Goal: Task Accomplishment & Management: Manage account settings

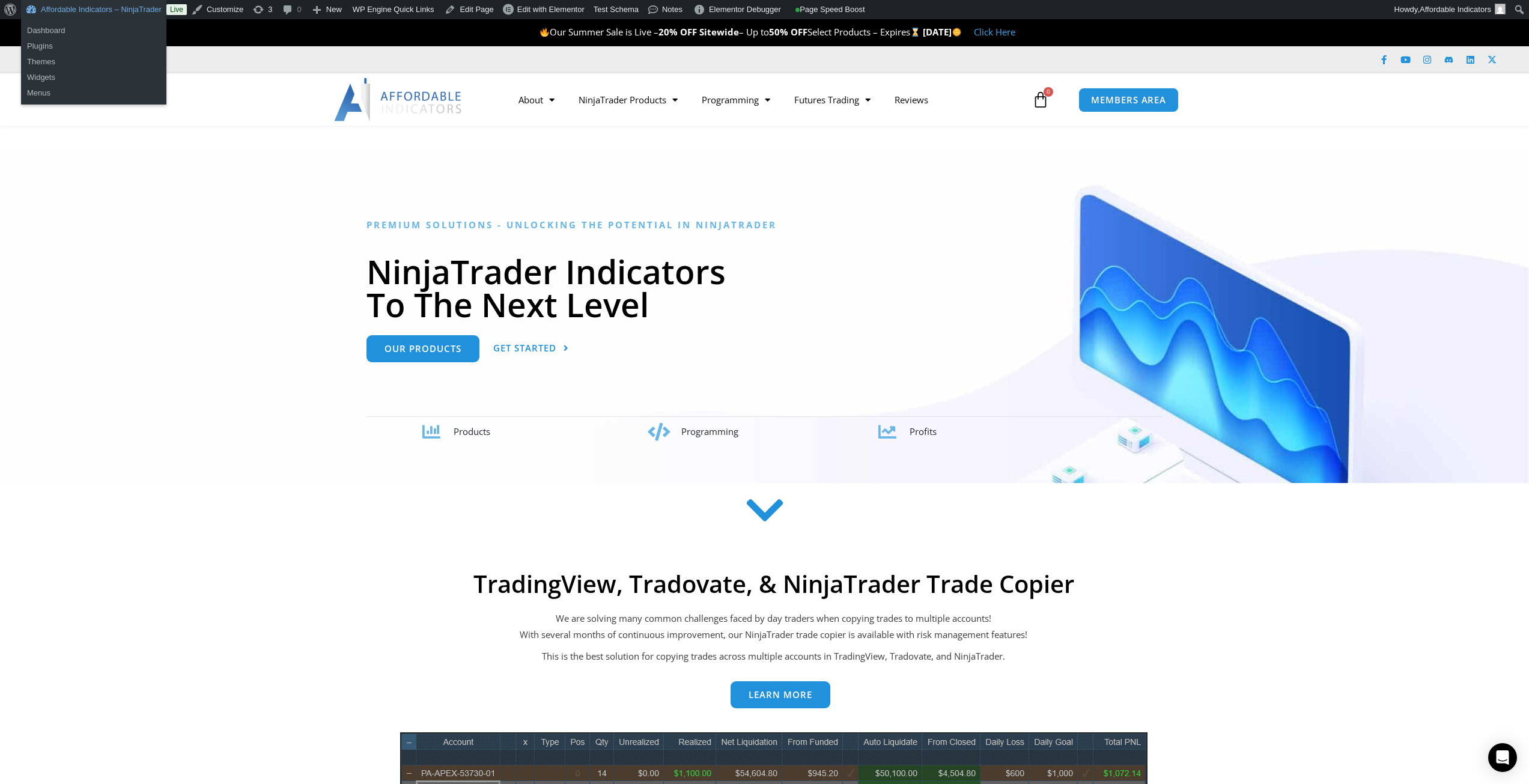
click at [131, 3] on link "Affordable Indicators – NinjaTrader" at bounding box center [94, 9] width 145 height 19
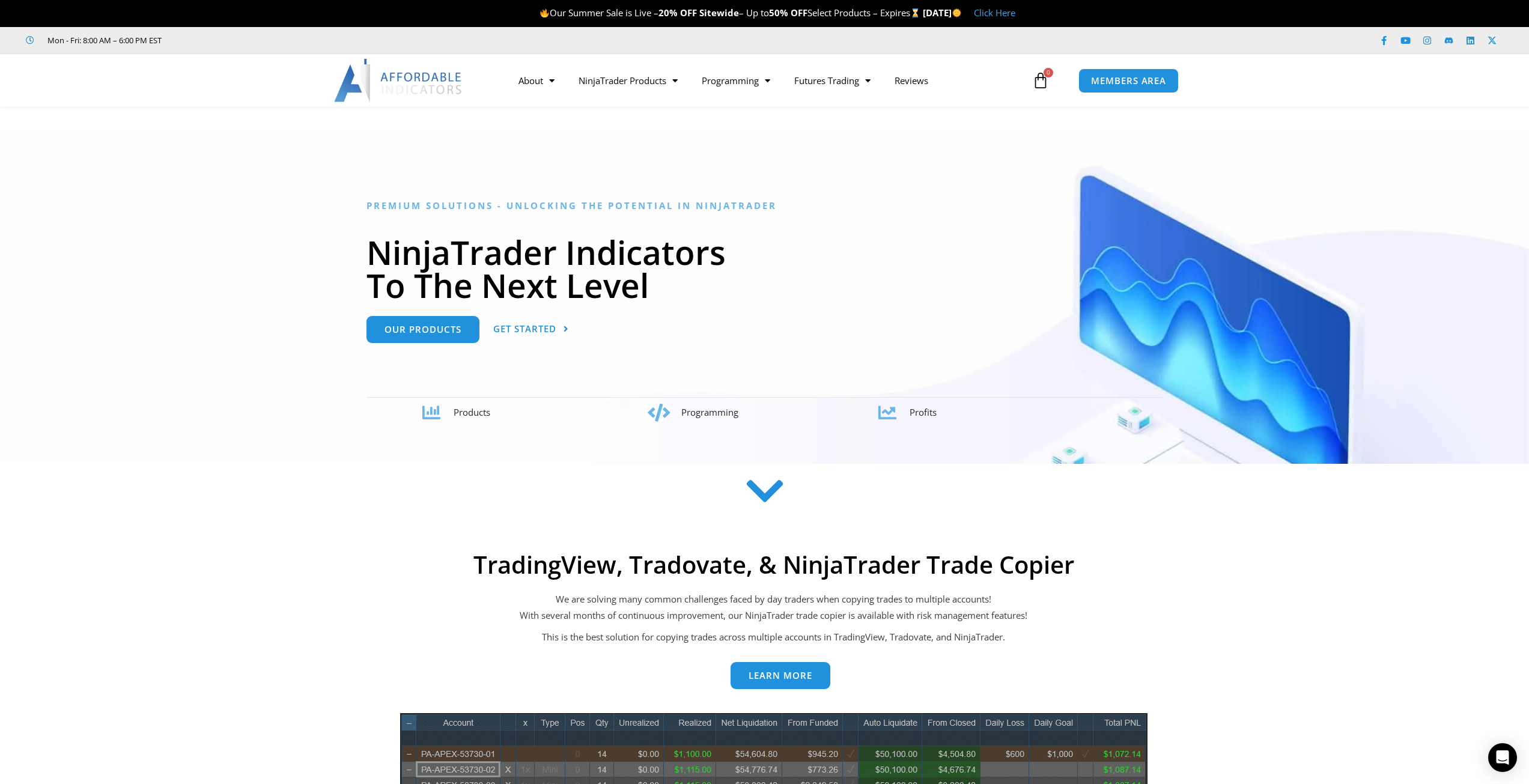
click at [828, 14] on span "Our Summer Sale is Live – 20% OFF Sitewide – Up to 50% OFF Select Products – Ex…" at bounding box center [731, 12] width 383 height 12
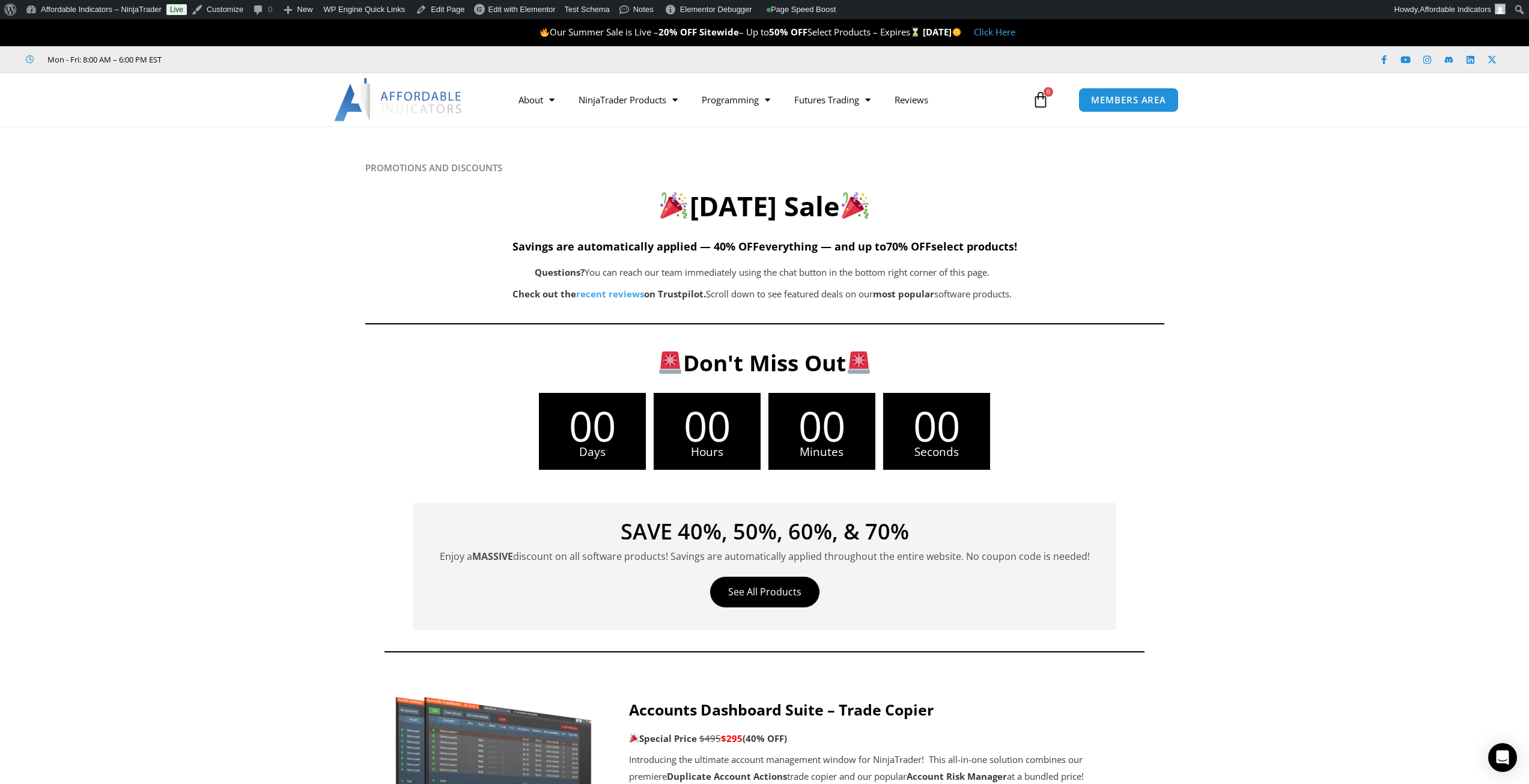
click at [678, 428] on span "00" at bounding box center [707, 425] width 107 height 41
click at [511, 7] on span "Edit with Elementor" at bounding box center [522, 9] width 67 height 9
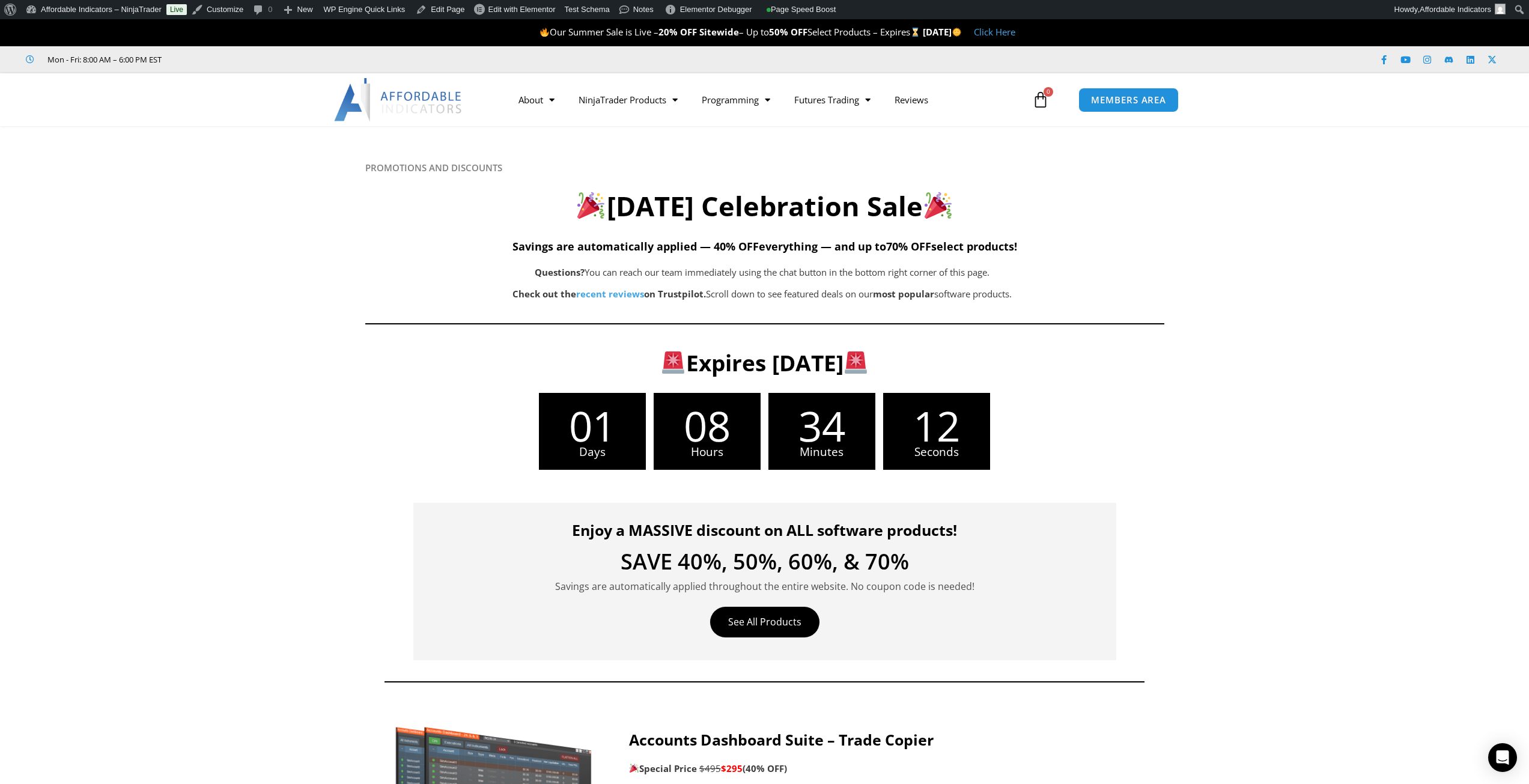
click at [856, 422] on span "34" at bounding box center [822, 425] width 107 height 41
click at [694, 446] on span "Hours" at bounding box center [707, 451] width 107 height 11
click at [694, 422] on span "08" at bounding box center [707, 425] width 107 height 41
click at [514, 10] on span "Edit with Elementor" at bounding box center [522, 9] width 67 height 9
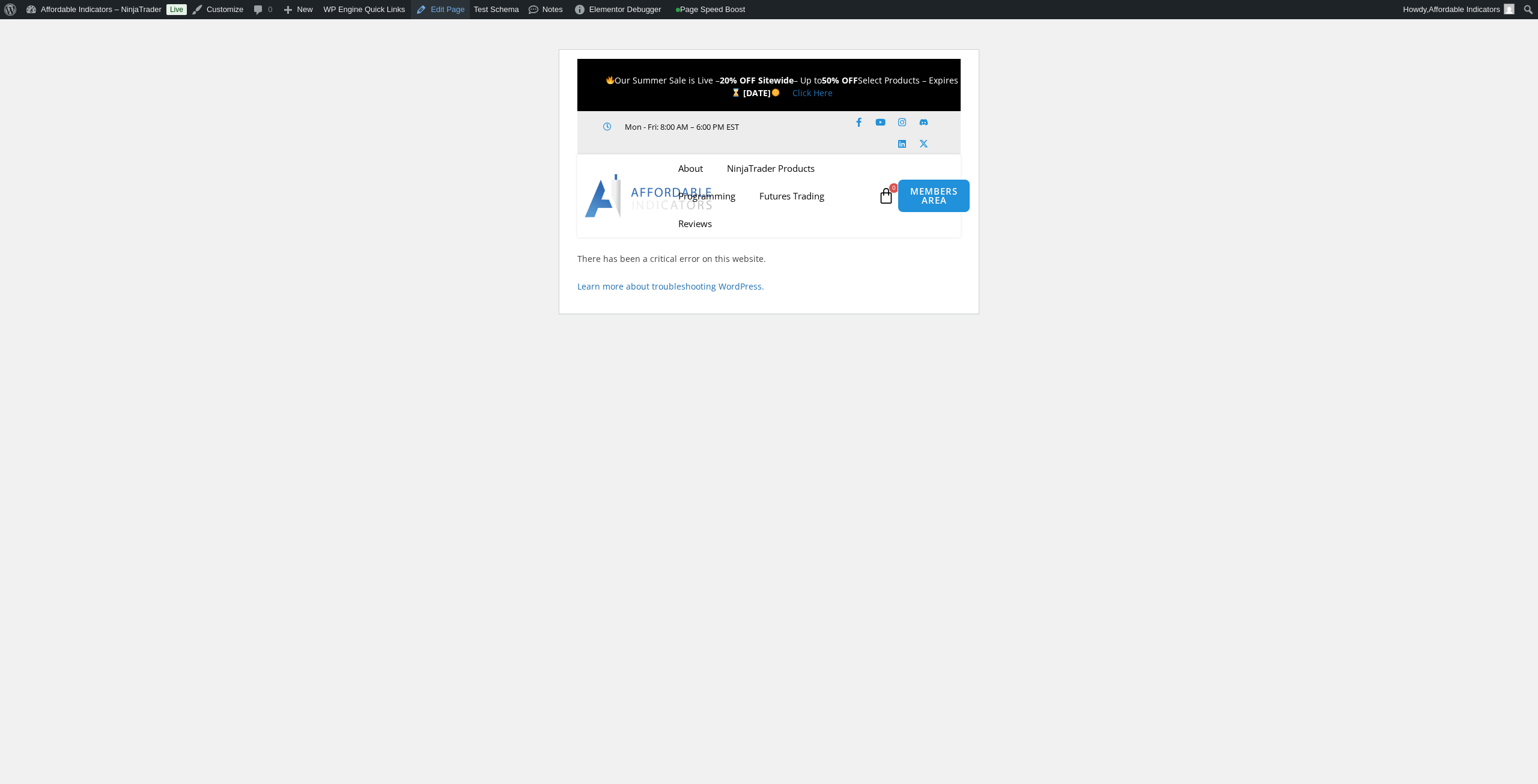
click at [432, 11] on link "Edit Page" at bounding box center [440, 9] width 58 height 19
click at [608, 11] on div "Elementor Debugger" at bounding box center [618, 9] width 99 height 19
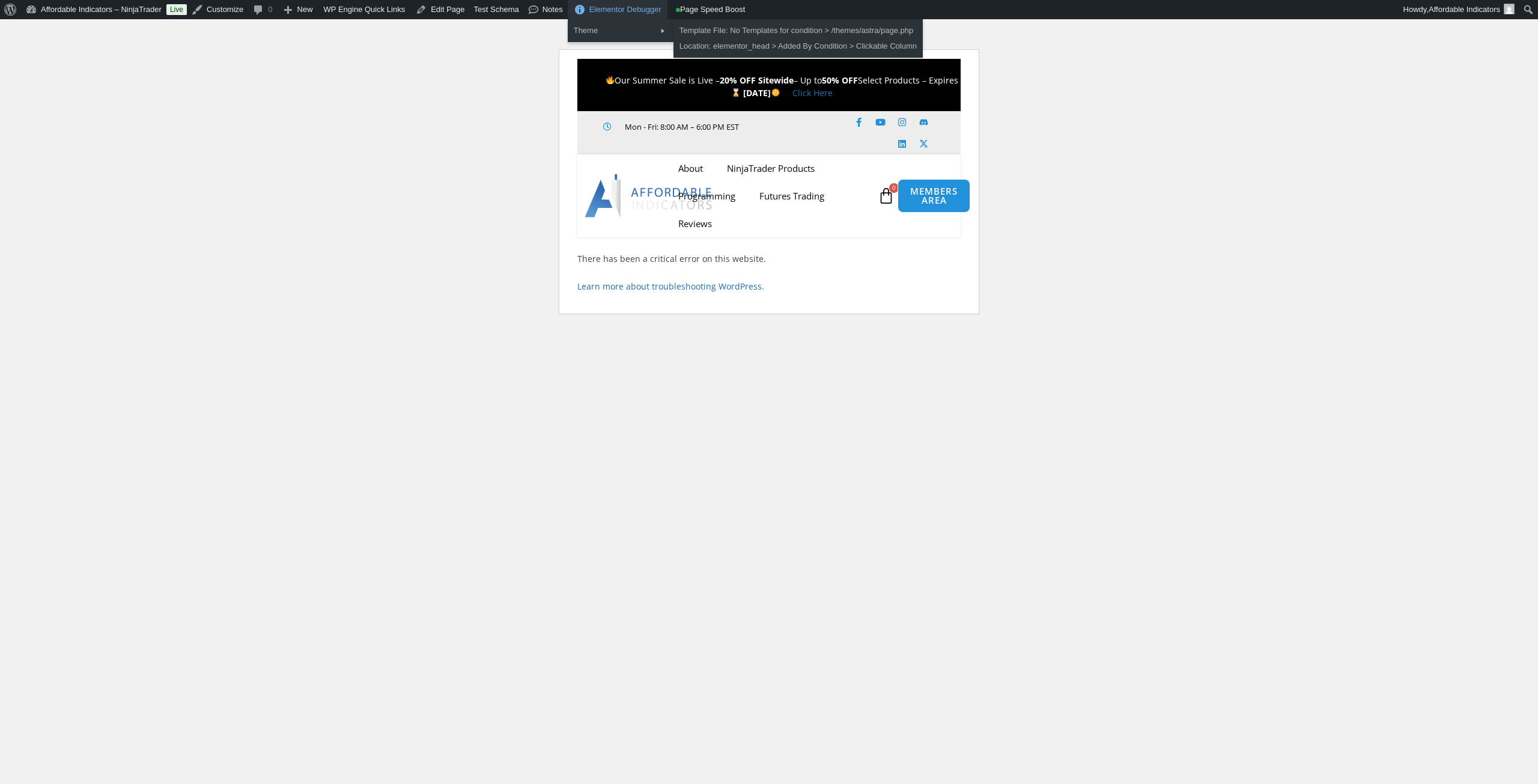
click at [734, 34] on div "Template File: No Templates for condition > /themes/astra/page.php" at bounding box center [798, 31] width 249 height 16
click at [737, 50] on link "Location: elementor_head > Added By Condition > Clickable Column" at bounding box center [798, 46] width 249 height 16
click at [769, 47] on link "Location: elementor_head > Added By Condition > Clickable Column" at bounding box center [798, 46] width 249 height 16
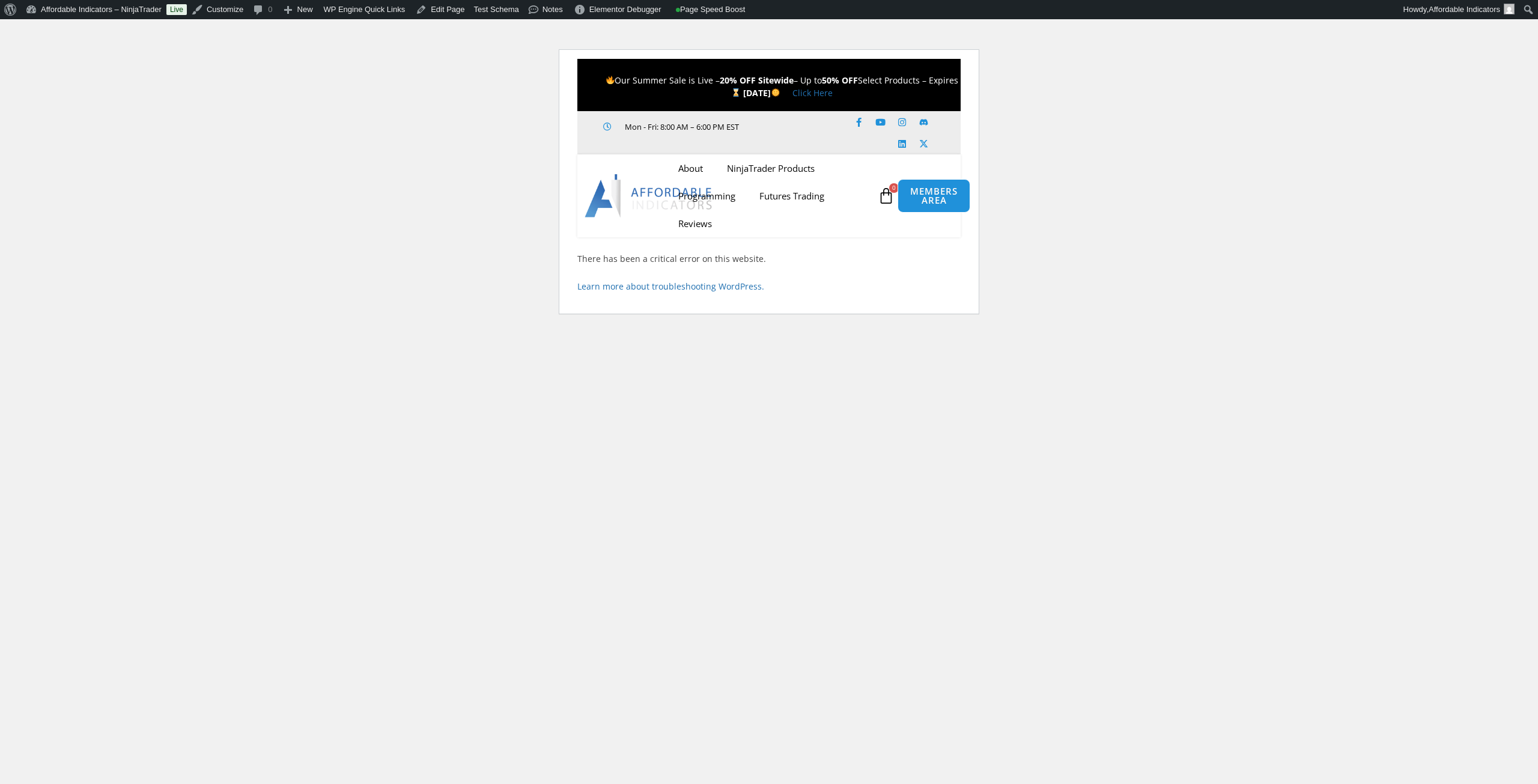
drag, startPoint x: 428, startPoint y: 10, endPoint x: 404, endPoint y: 48, distance: 44.9
click at [404, 51] on html "About WordPress About WordPress Get Involved WordPress.org Documentation Learn …" at bounding box center [769, 175] width 1538 height 313
click at [423, 10] on link "Edit Page" at bounding box center [440, 9] width 58 height 19
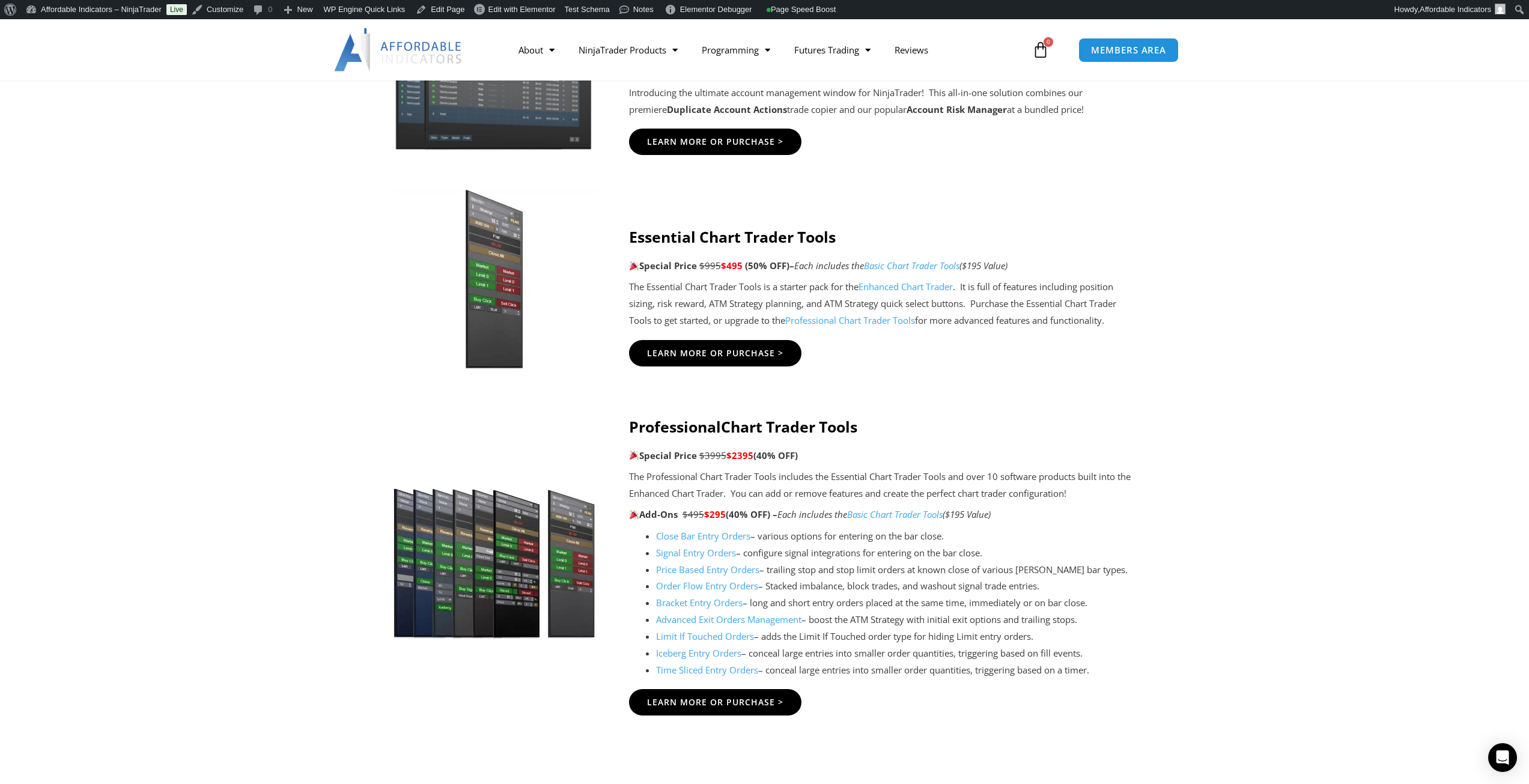
scroll to position [721, 0]
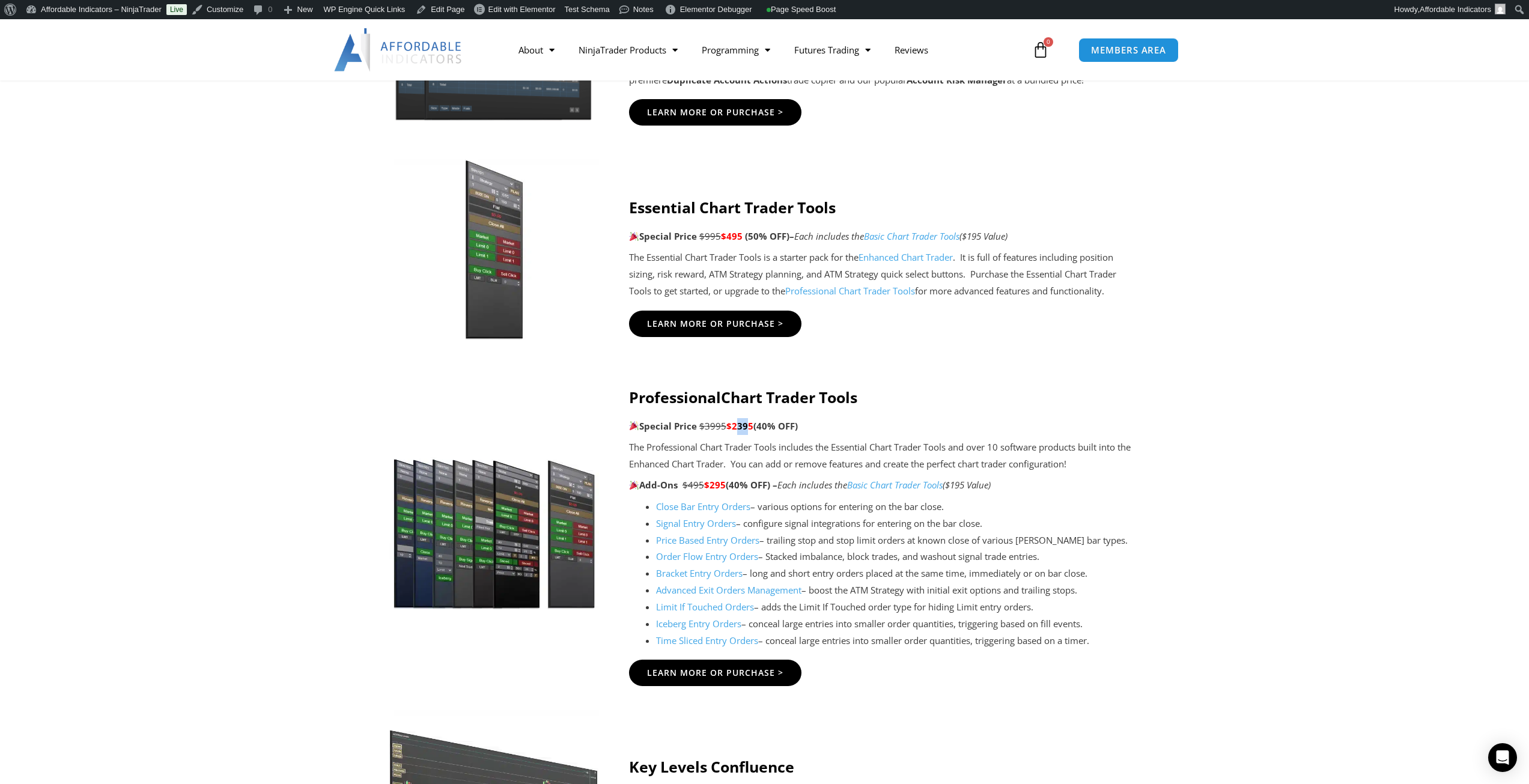
drag, startPoint x: 747, startPoint y: 427, endPoint x: 736, endPoint y: 427, distance: 11.0
click at [736, 427] on span "$2395" at bounding box center [739, 426] width 27 height 12
click at [748, 431] on span "$2395" at bounding box center [739, 426] width 27 height 12
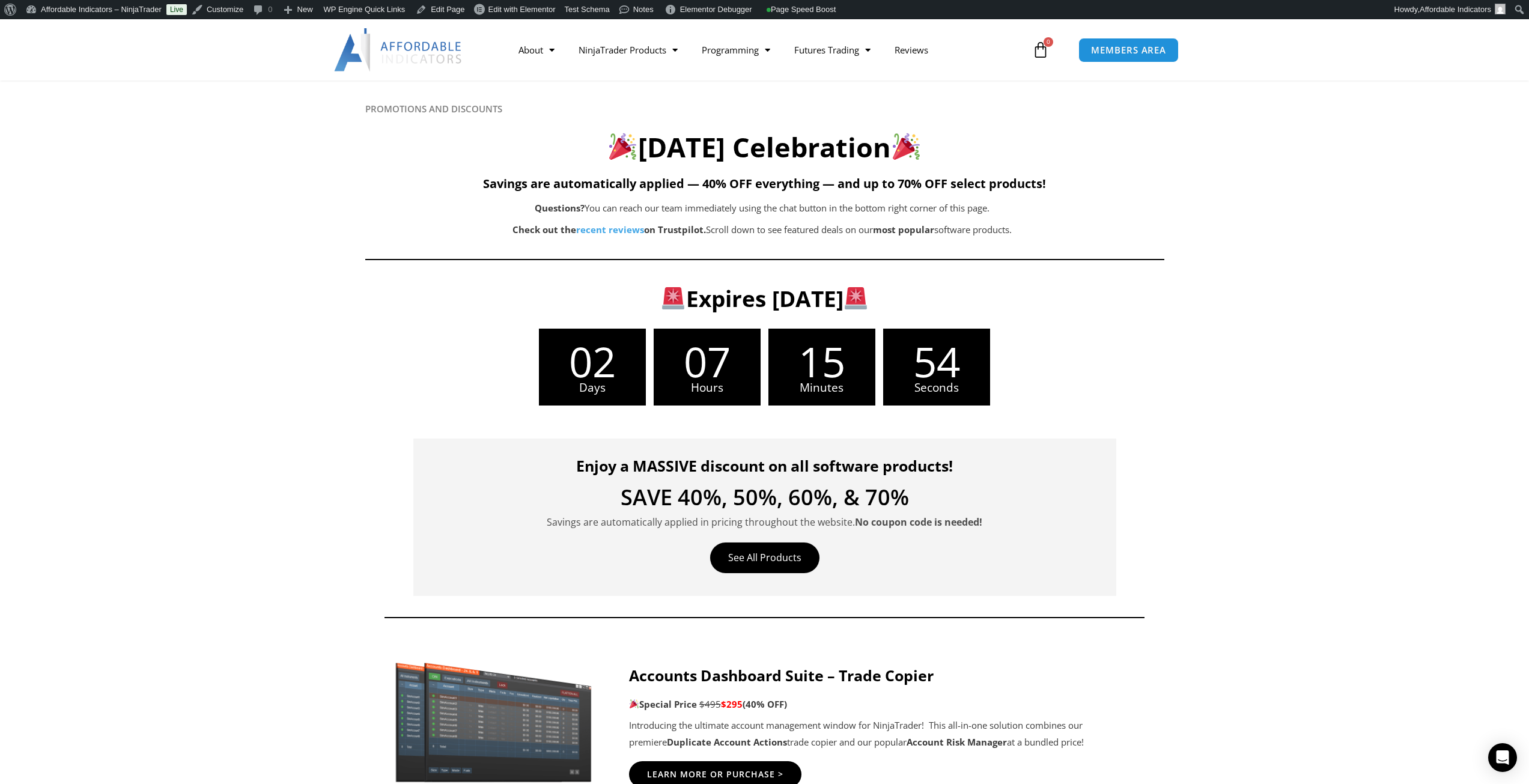
scroll to position [0, 0]
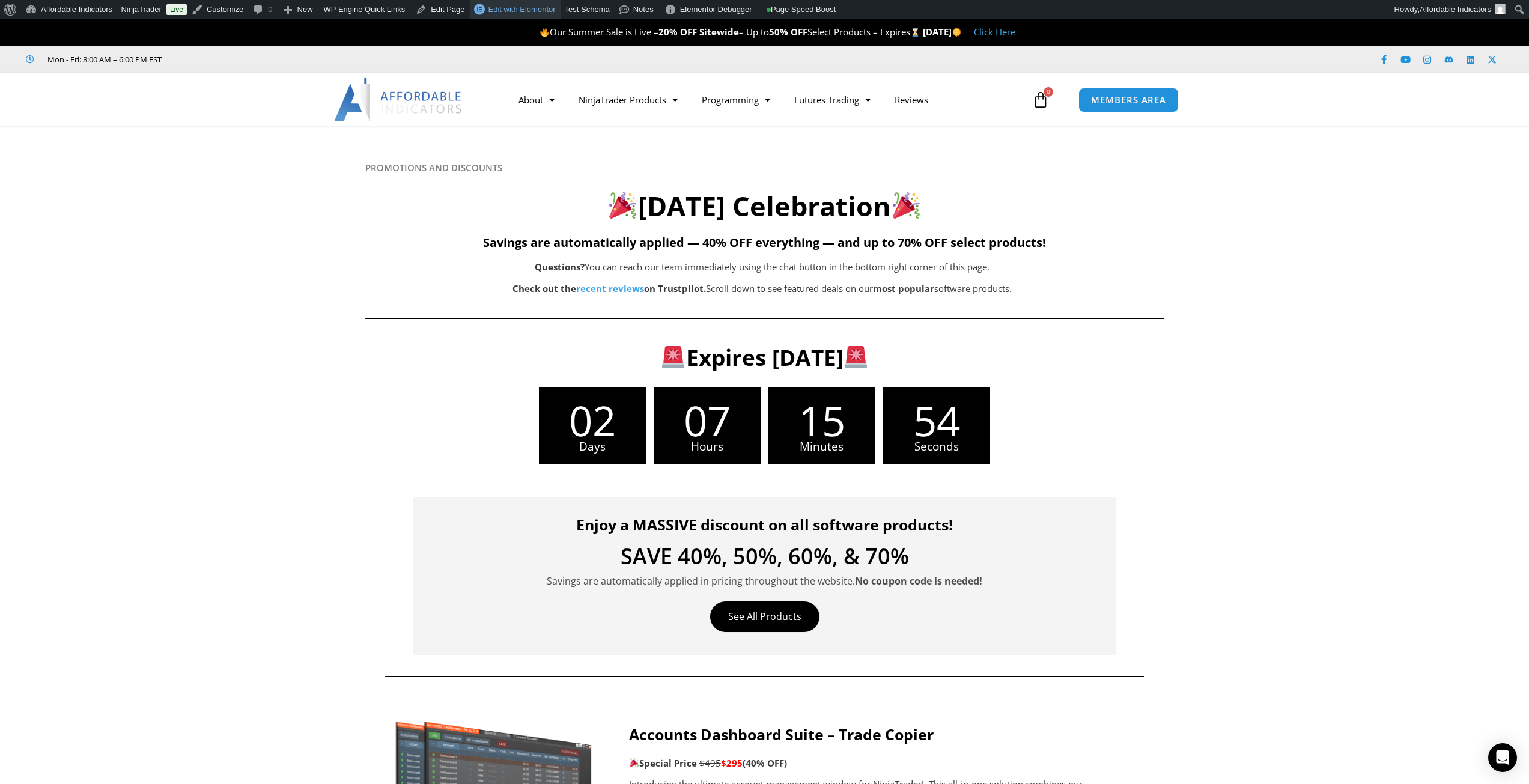
click at [519, 12] on span "Edit with Elementor" at bounding box center [522, 9] width 67 height 9
